Goal: Check status: Check status

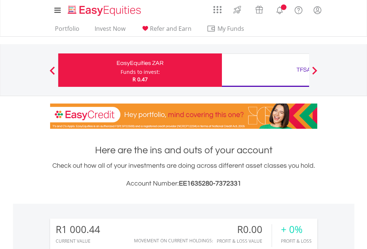
scroll to position [71, 117]
click at [121, 70] on div "Funds to invest:" at bounding box center [140, 71] width 39 height 7
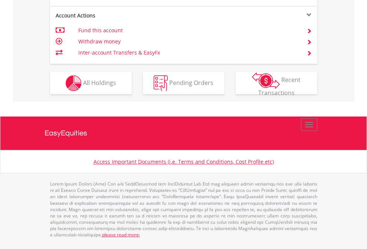
scroll to position [712, 0]
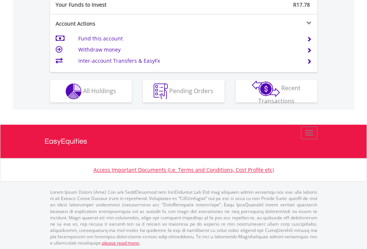
scroll to position [742, 0]
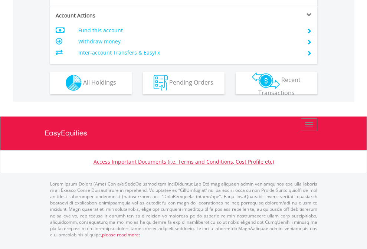
scroll to position [694, 0]
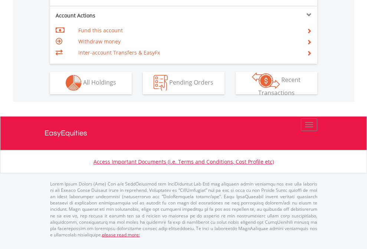
scroll to position [694, 0]
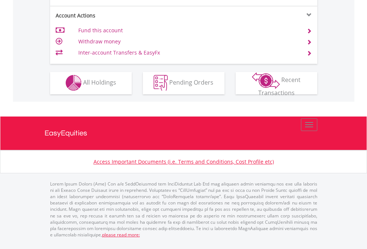
scroll to position [694, 0]
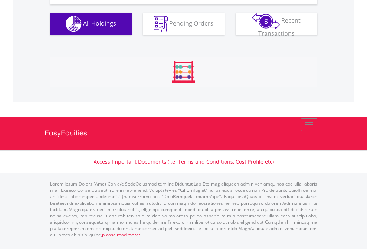
scroll to position [870, 0]
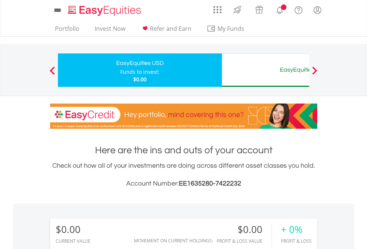
scroll to position [71, 117]
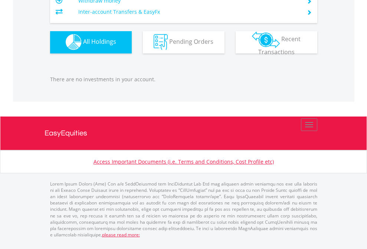
scroll to position [735, 0]
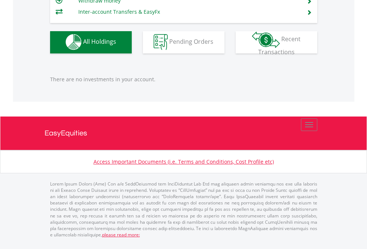
scroll to position [71, 117]
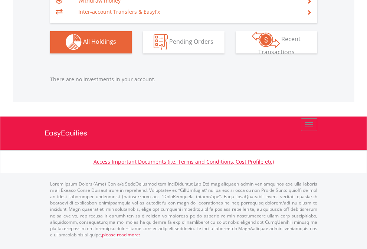
scroll to position [71, 117]
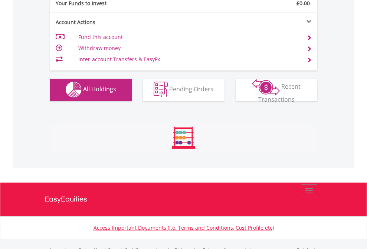
scroll to position [735, 0]
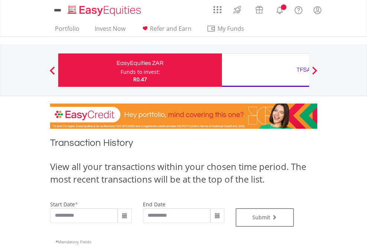
type input "**********"
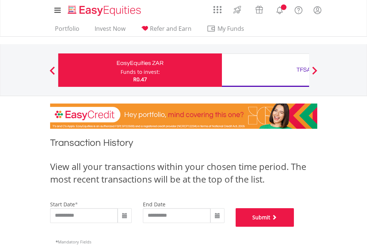
click at [294, 227] on button "Submit" at bounding box center [265, 217] width 59 height 19
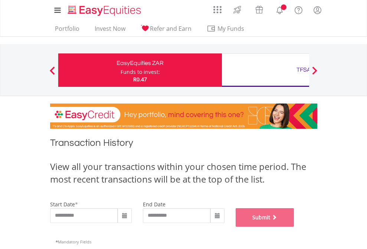
scroll to position [301, 0]
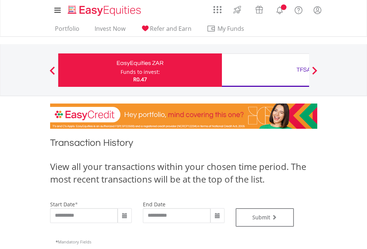
click at [266, 70] on div "TFSA" at bounding box center [304, 70] width 155 height 10
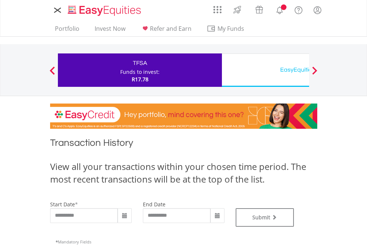
type input "**********"
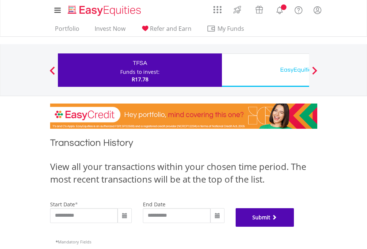
click at [294, 227] on button "Submit" at bounding box center [265, 217] width 59 height 19
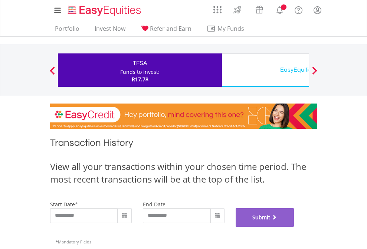
scroll to position [301, 0]
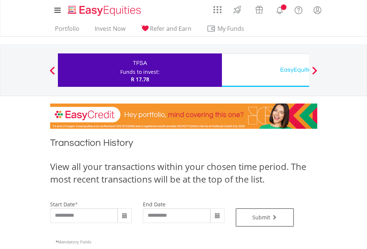
click at [266, 70] on div "EasyEquities USD" at bounding box center [304, 70] width 155 height 10
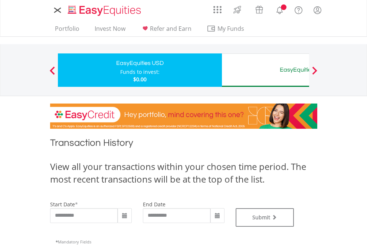
type input "**********"
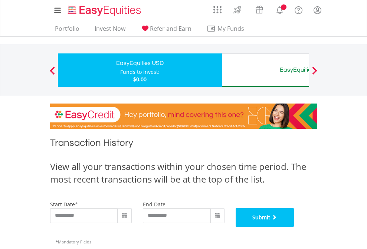
click at [294, 227] on button "Submit" at bounding box center [265, 217] width 59 height 19
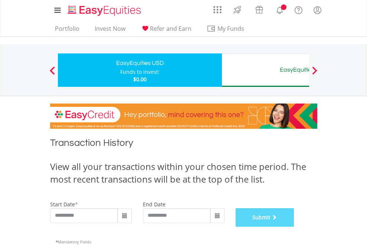
scroll to position [301, 0]
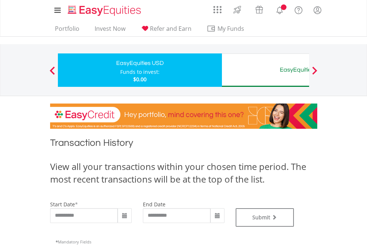
click at [266, 70] on div "EasyEquities AUD" at bounding box center [304, 70] width 155 height 10
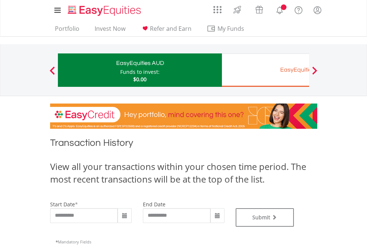
type input "**********"
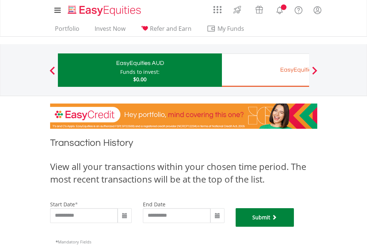
click at [294, 227] on button "Submit" at bounding box center [265, 217] width 59 height 19
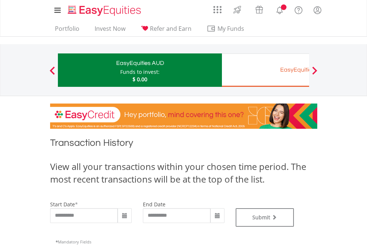
click at [266, 70] on div "EasyEquities EUR" at bounding box center [304, 70] width 155 height 10
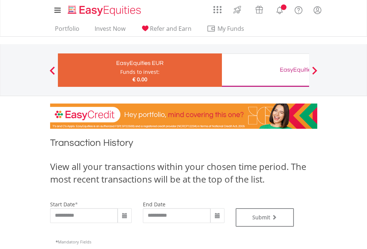
type input "**********"
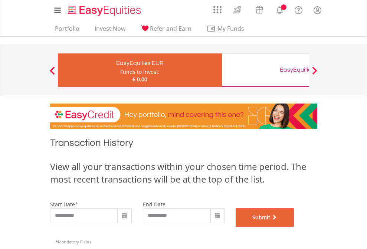
click at [294, 227] on button "Submit" at bounding box center [265, 217] width 59 height 19
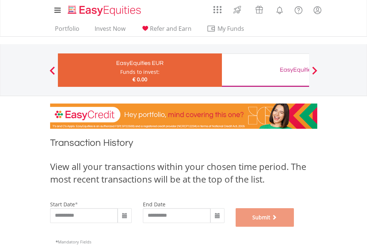
scroll to position [301, 0]
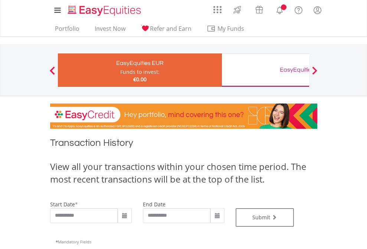
click at [266, 70] on div "EasyEquities GBP" at bounding box center [304, 70] width 155 height 10
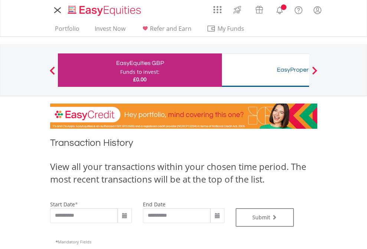
type input "**********"
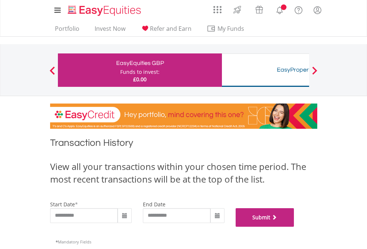
click at [294, 227] on button "Submit" at bounding box center [265, 217] width 59 height 19
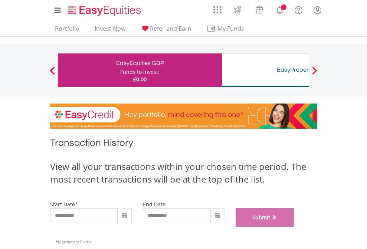
scroll to position [301, 0]
